Goal: Task Accomplishment & Management: Use online tool/utility

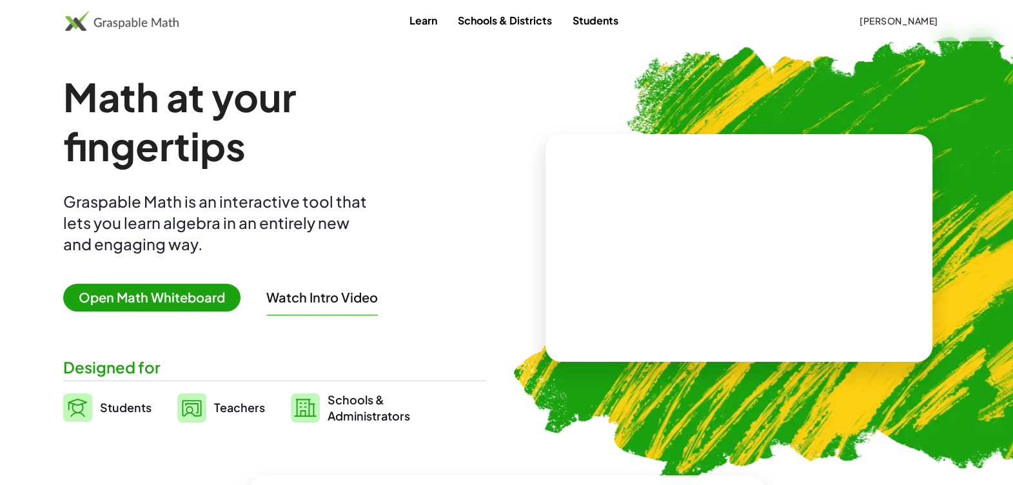
scroll to position [3, 0]
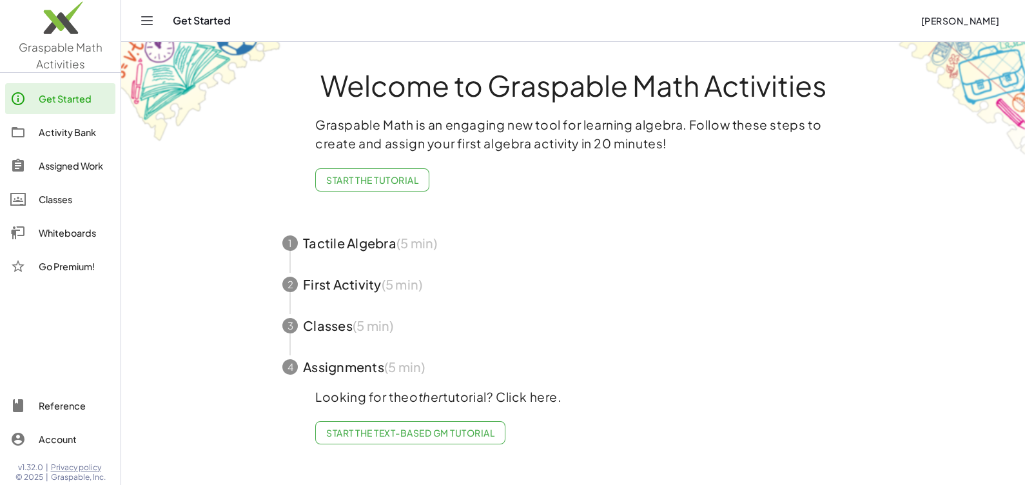
click at [163, 300] on main "Welcome to Graspable Math Activities Graspable Math is an engaging new tool for…" at bounding box center [573, 242] width 904 height 485
click at [70, 232] on div "Whiteboards" at bounding box center [75, 232] width 72 height 15
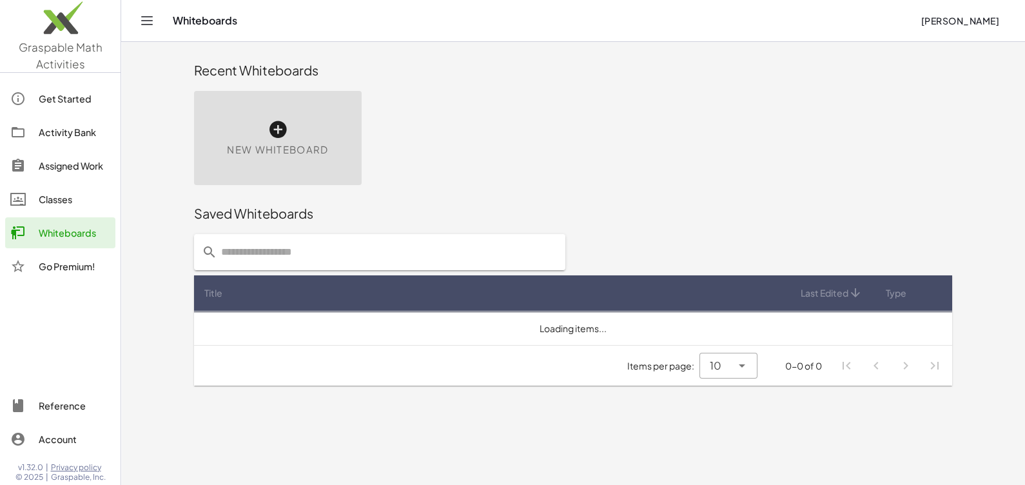
click at [277, 128] on icon at bounding box center [278, 129] width 21 height 21
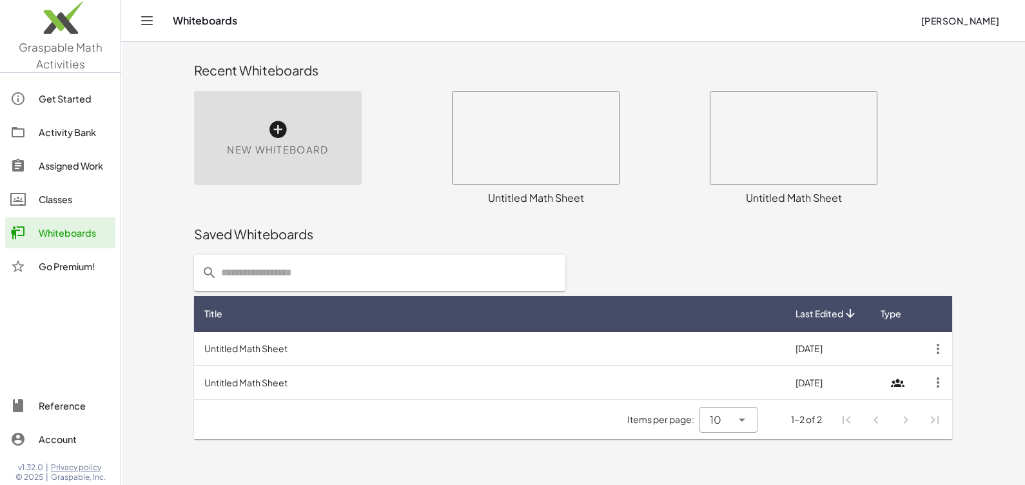
click at [277, 128] on icon at bounding box center [278, 129] width 21 height 21
drag, startPoint x: 277, startPoint y: 128, endPoint x: 341, endPoint y: 400, distance: 280.0
click at [277, 128] on icon at bounding box center [278, 129] width 21 height 21
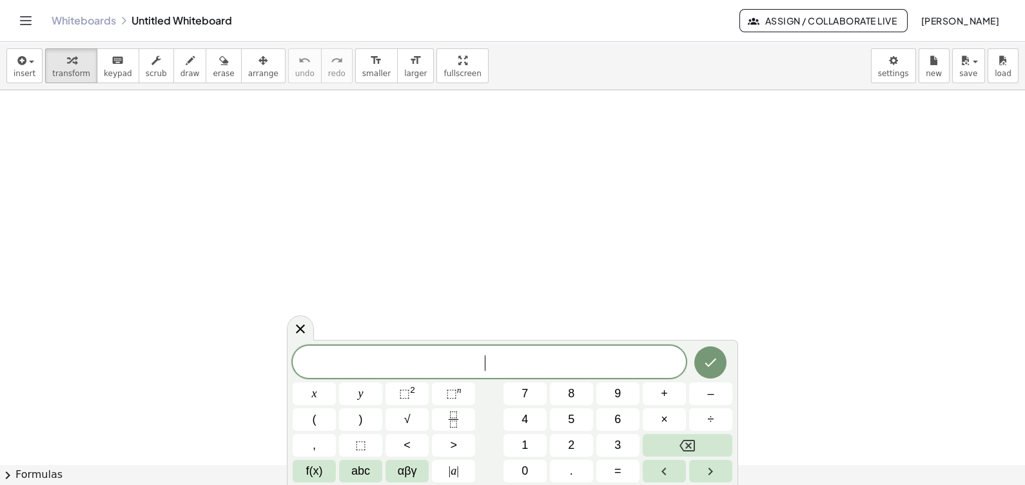
click at [514, 126] on div at bounding box center [512, 464] width 1025 height 749
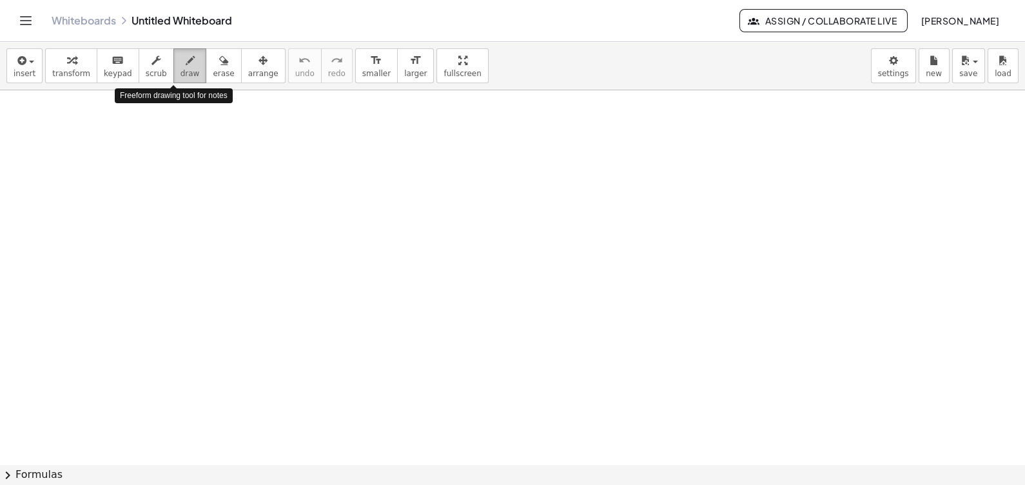
click at [186, 64] on icon "button" at bounding box center [190, 60] width 9 height 15
